Goal: Find specific page/section: Find specific page/section

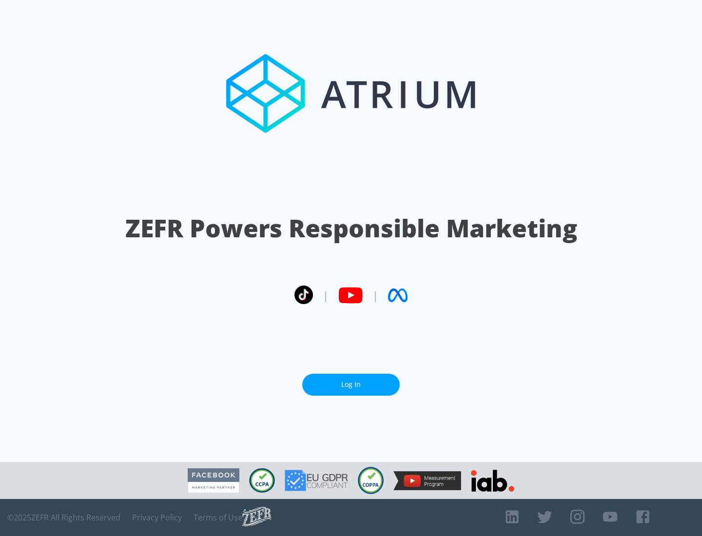
click at [351, 385] on link "Log In" at bounding box center [351, 385] width 98 height 22
